Goal: Go to known website: Go to known website

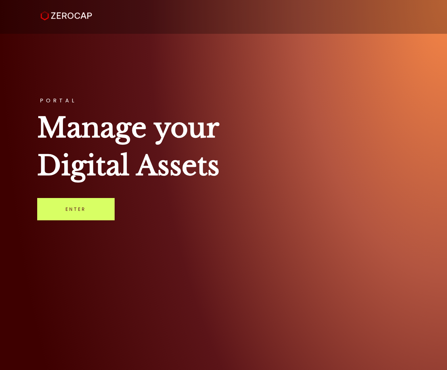
click at [73, 211] on link "Enter" at bounding box center [75, 209] width 77 height 22
drag, startPoint x: 101, startPoint y: 251, endPoint x: 72, endPoint y: 210, distance: 50.5
click at [72, 210] on link "Enter" at bounding box center [75, 209] width 77 height 22
click at [187, 91] on div "PORTAL Manage your Digital Assets Enter" at bounding box center [223, 185] width 447 height 370
click at [82, 207] on link "Enter" at bounding box center [75, 209] width 77 height 22
